Goal: Check status: Check status

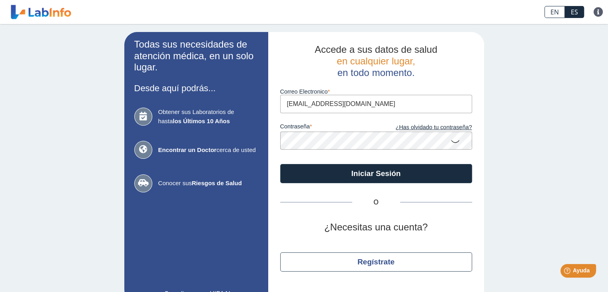
type input "[EMAIL_ADDRESS][DOMAIN_NAME]"
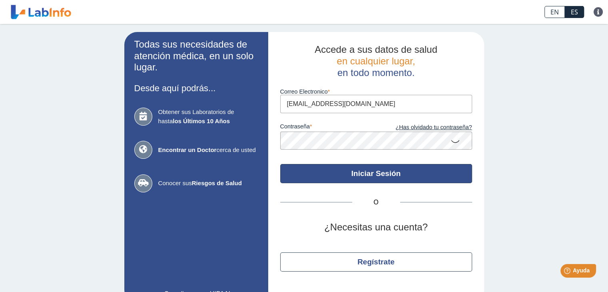
click at [369, 170] on button "Iniciar Sesión" at bounding box center [376, 173] width 192 height 19
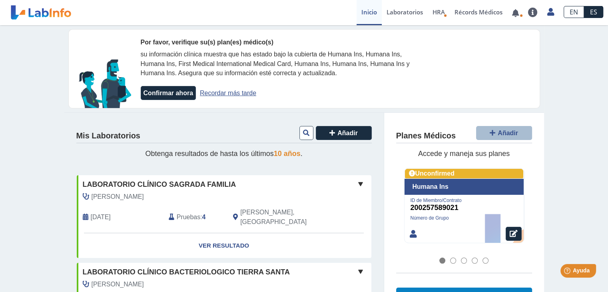
click at [221, 90] on link "Recordar más tarde" at bounding box center [228, 93] width 56 height 7
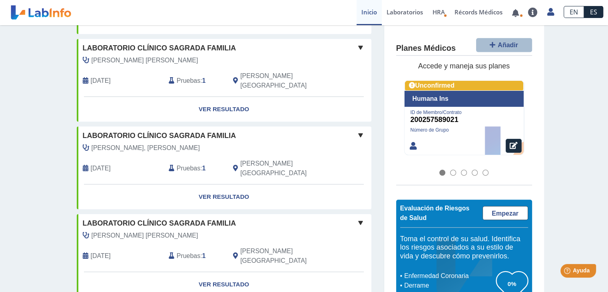
scroll to position [620, 0]
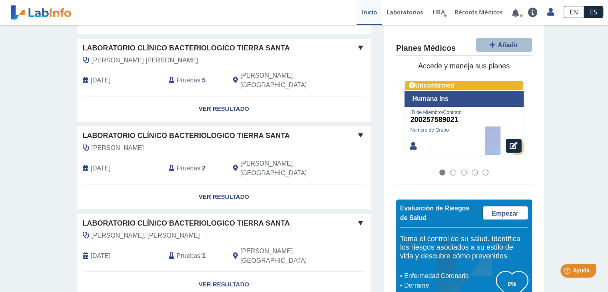
scroll to position [2140, 0]
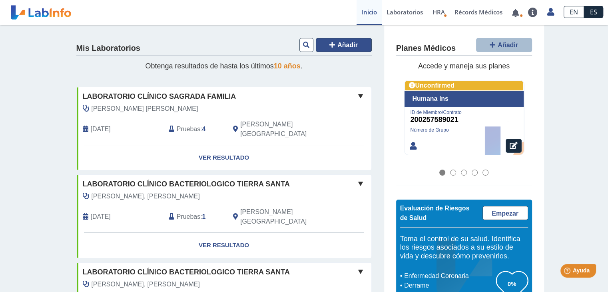
click at [339, 42] on span "Añadir" at bounding box center [347, 45] width 20 height 7
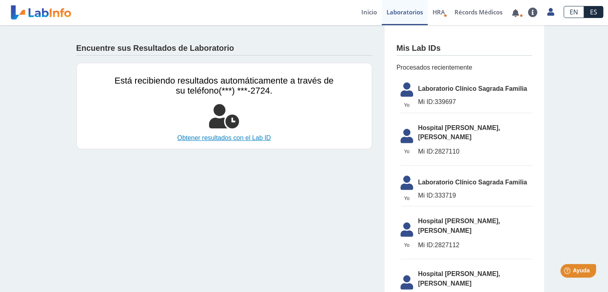
click at [227, 135] on link "Obtener resultados con el Lab ID" at bounding box center [224, 138] width 219 height 10
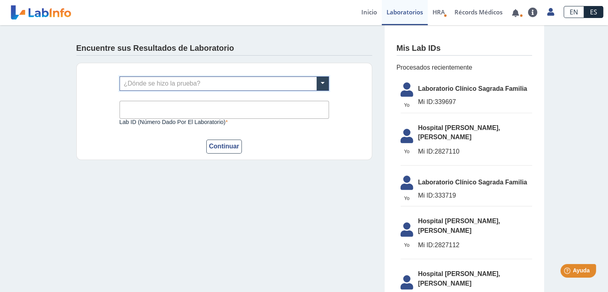
click at [228, 116] on input "Lab ID (número dado por el laboratorio)" at bounding box center [225, 110] width 210 height 18
click at [449, 129] on span "Hospital [PERSON_NAME], [PERSON_NAME]" at bounding box center [475, 132] width 114 height 19
click at [448, 147] on span "Mi ID: 2827110" at bounding box center [475, 152] width 114 height 10
click at [248, 101] on input "Lab ID (número dado por el laboratorio)" at bounding box center [225, 110] width 210 height 18
click at [321, 79] on span at bounding box center [323, 84] width 12 height 14
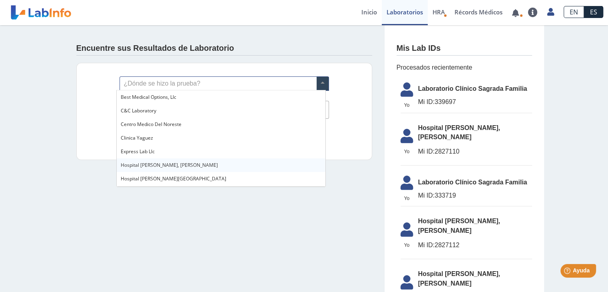
click at [152, 167] on span "Hospital [PERSON_NAME], [PERSON_NAME]" at bounding box center [169, 165] width 97 height 7
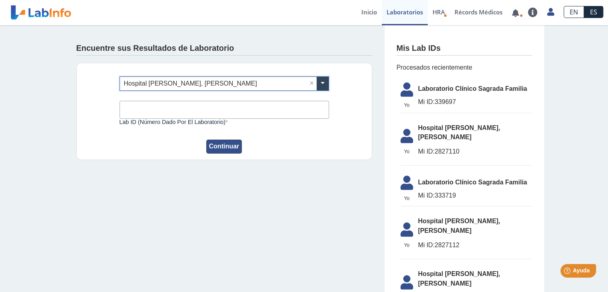
click at [216, 145] on button "Continuar" at bounding box center [224, 147] width 36 height 14
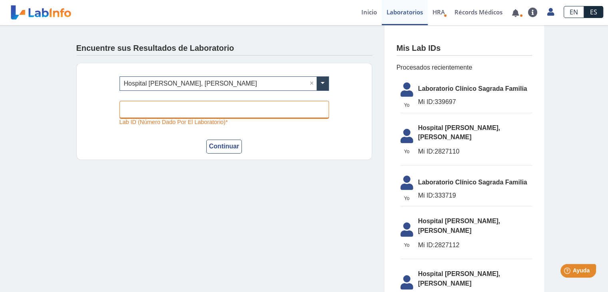
click at [174, 105] on input "Lab ID (número dado por el laboratorio)" at bounding box center [225, 110] width 210 height 18
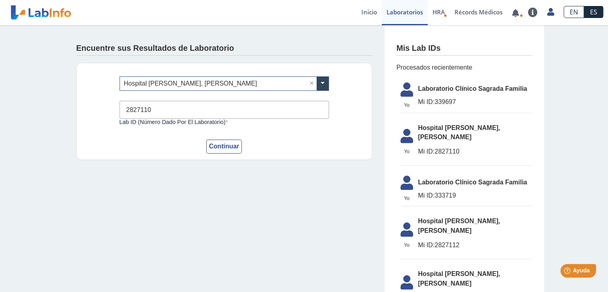
type input "2827110"
click at [206, 140] on button "Continuar" at bounding box center [224, 147] width 36 height 14
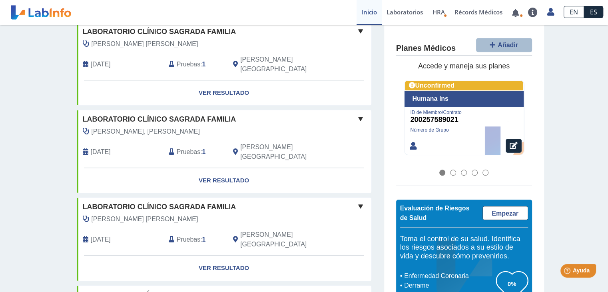
scroll to position [620, 0]
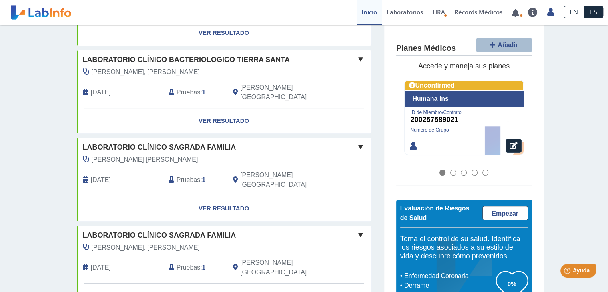
scroll to position [0, 0]
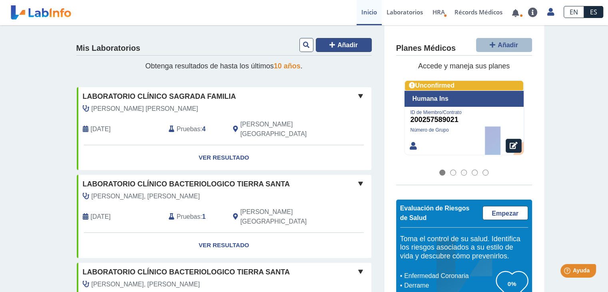
click at [343, 42] on span "Añadir" at bounding box center [347, 45] width 20 height 7
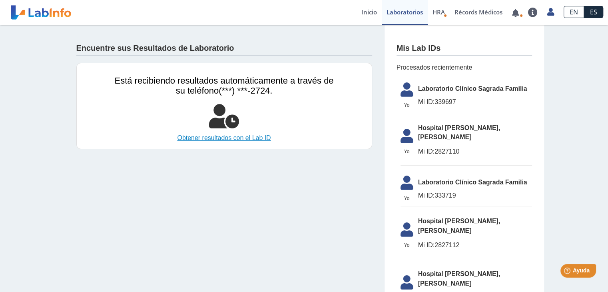
click at [246, 140] on link "Obtener resultados con el Lab ID" at bounding box center [224, 138] width 219 height 10
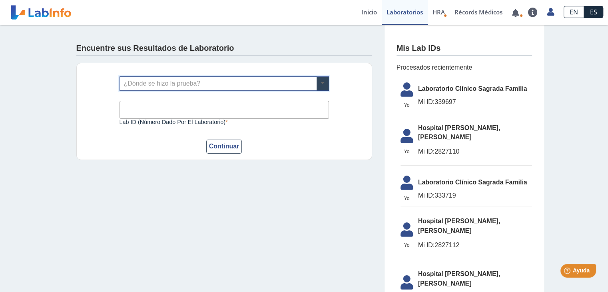
click at [323, 80] on span at bounding box center [323, 84] width 12 height 14
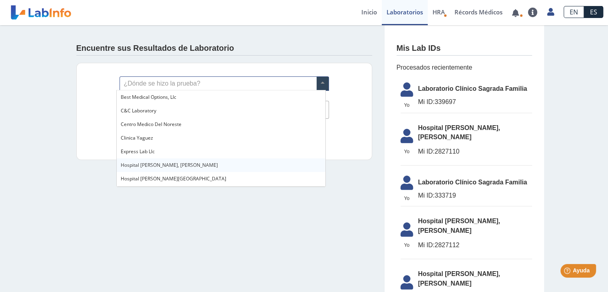
click at [153, 167] on span "Hospital [PERSON_NAME], [PERSON_NAME]" at bounding box center [169, 165] width 97 height 7
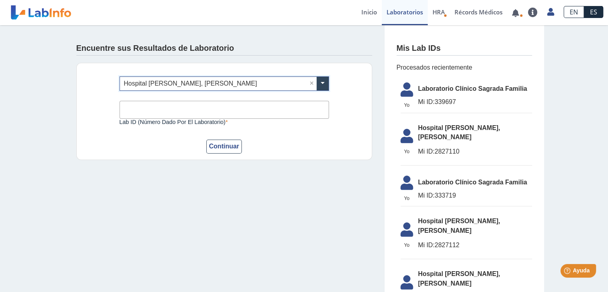
click at [163, 104] on input "Lab ID (número dado por el laboratorio)" at bounding box center [225, 110] width 210 height 18
type input "2827112"
click at [206, 140] on button "Continuar" at bounding box center [224, 147] width 36 height 14
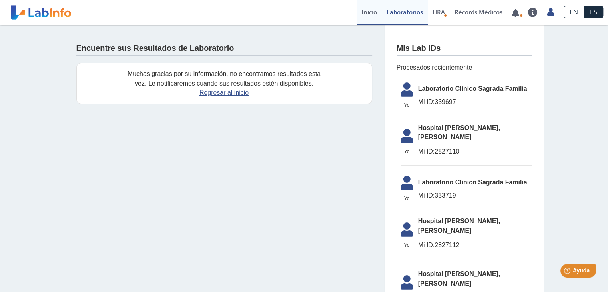
click at [369, 12] on link "Inicio" at bounding box center [369, 12] width 25 height 25
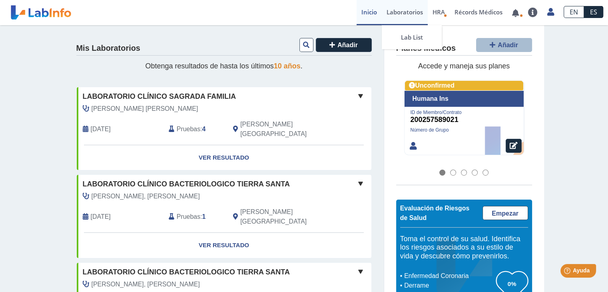
click at [414, 16] on link "Laboratorios" at bounding box center [405, 12] width 46 height 25
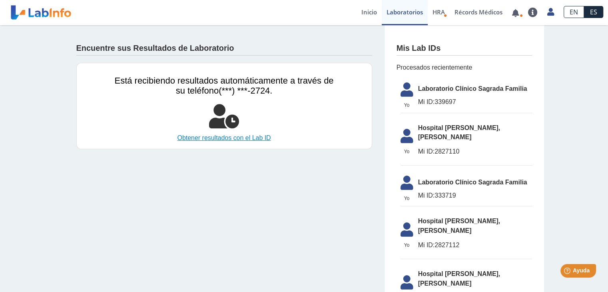
click at [254, 135] on link "Obtener resultados con el Lab ID" at bounding box center [224, 138] width 219 height 10
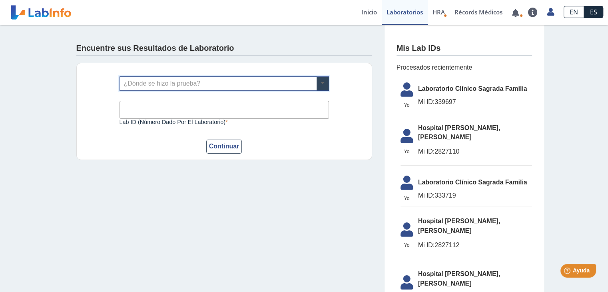
click at [320, 79] on span at bounding box center [323, 84] width 12 height 14
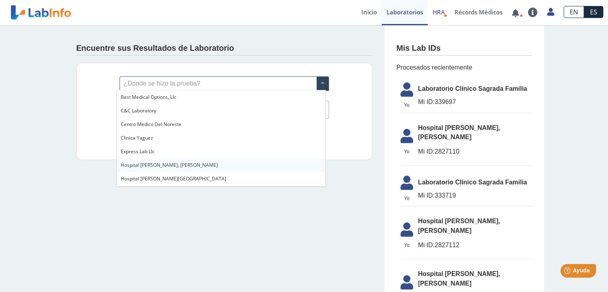
click at [162, 166] on span "Hospital [PERSON_NAME], [PERSON_NAME]" at bounding box center [169, 165] width 97 height 7
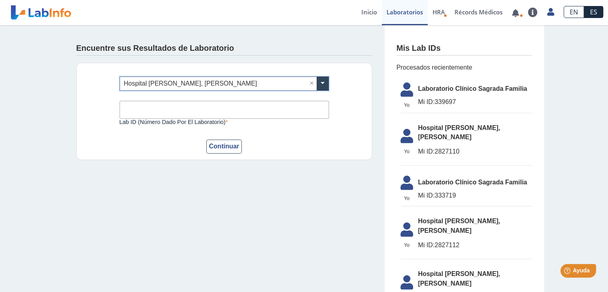
click at [171, 109] on input "Lab ID (número dado por el laboratorio)" at bounding box center [225, 110] width 210 height 18
type input "2768852"
click at [226, 144] on button "Continuar" at bounding box center [224, 147] width 36 height 14
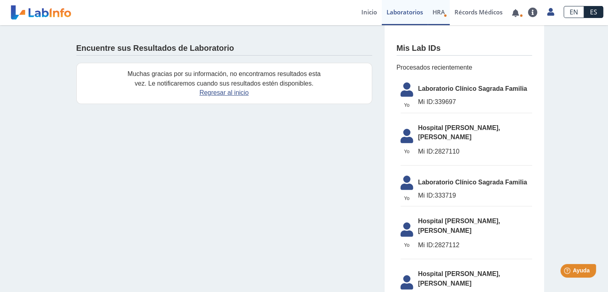
click at [439, 19] on link "HRA Evaluación de Riesgos de Salud" at bounding box center [439, 12] width 22 height 25
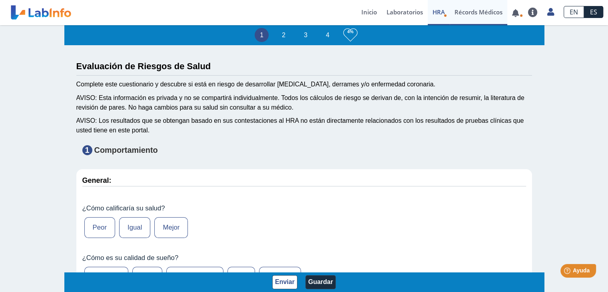
click at [472, 12] on link "Récords Médicos" at bounding box center [479, 12] width 58 height 25
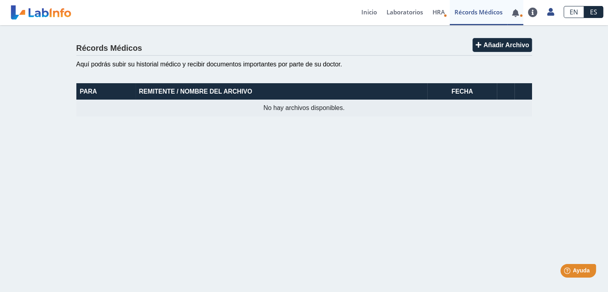
click at [519, 16] on span at bounding box center [515, 12] width 16 height 25
click at [518, 12] on link at bounding box center [515, 13] width 16 height 6
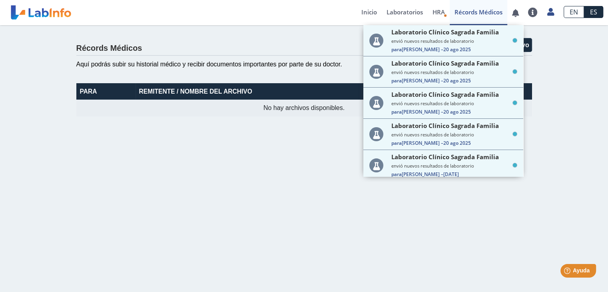
click at [200, 174] on main "Récords Médicos Añadir Archivo Aquí podrás subir su historial médico y recibir …" at bounding box center [304, 158] width 608 height 267
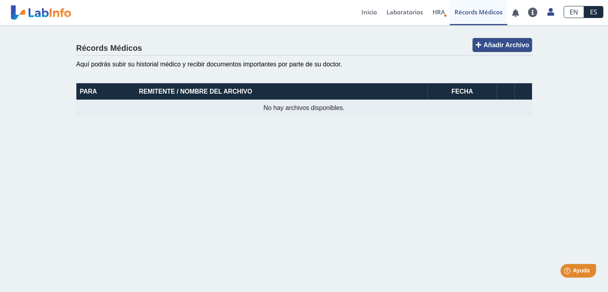
click at [488, 39] on button "Añadir Archivo" at bounding box center [502, 45] width 59 height 14
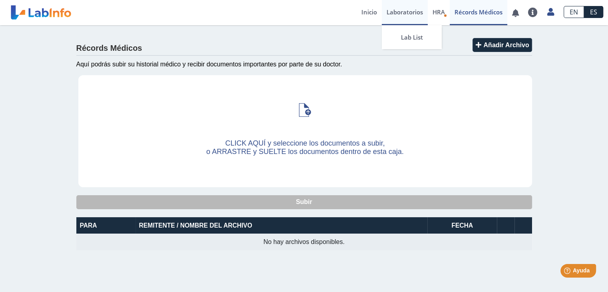
click at [401, 14] on link "Laboratorios" at bounding box center [405, 12] width 46 height 25
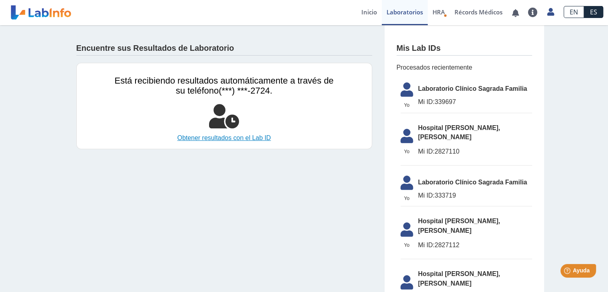
click at [251, 138] on link "Obtener resultados con el Lab ID" at bounding box center [224, 138] width 219 height 10
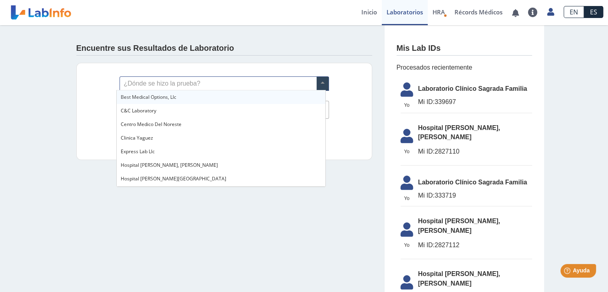
click at [317, 84] on span at bounding box center [323, 84] width 12 height 14
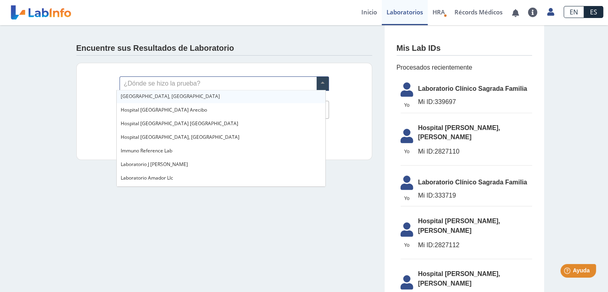
scroll to position [112, 0]
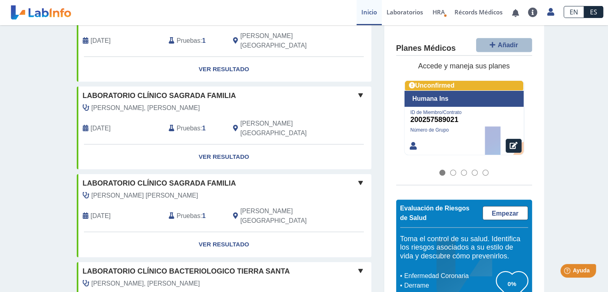
scroll to position [620, 0]
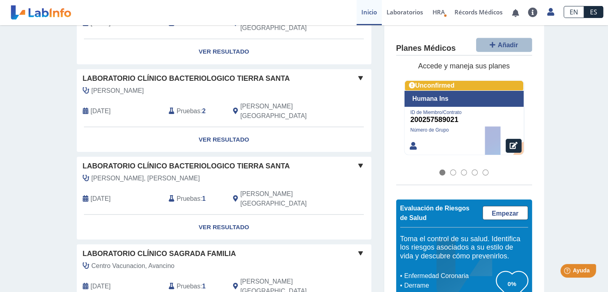
scroll to position [2236, 0]
